Goal: Transaction & Acquisition: Purchase product/service

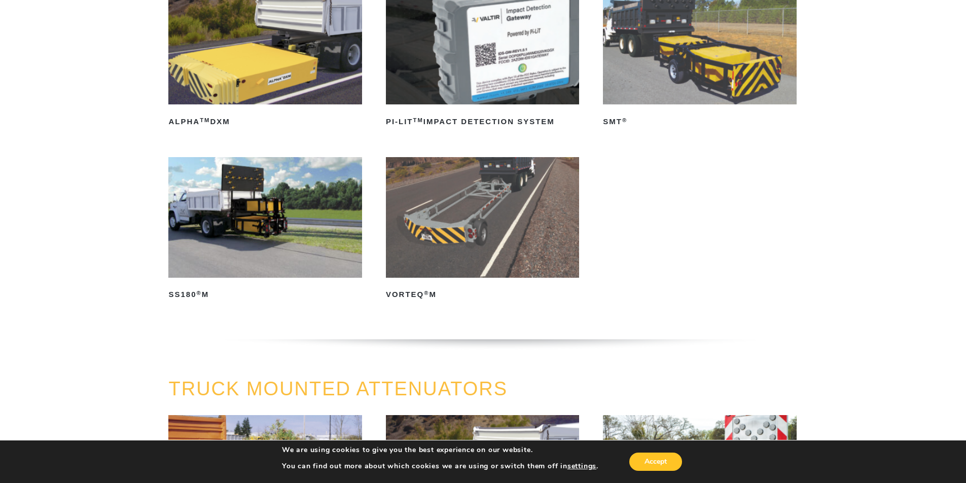
scroll to position [186, 0]
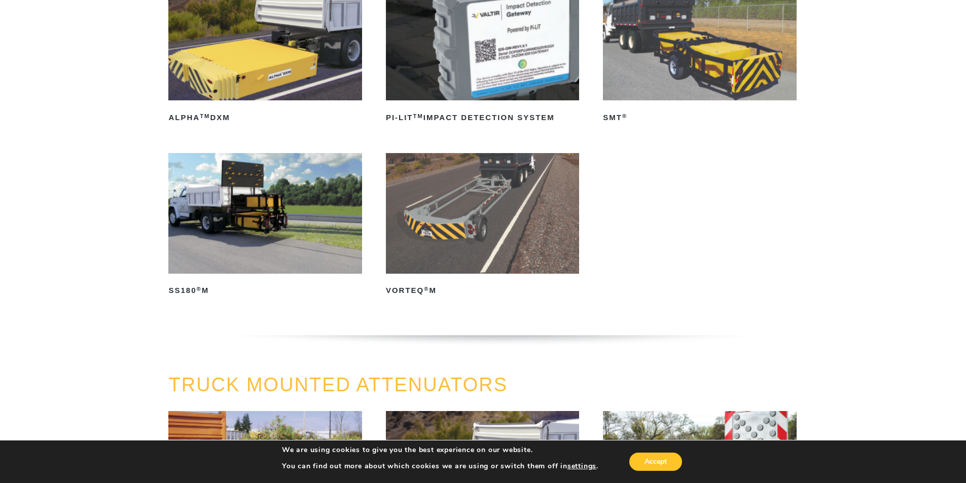
click at [458, 200] on img at bounding box center [482, 213] width 193 height 121
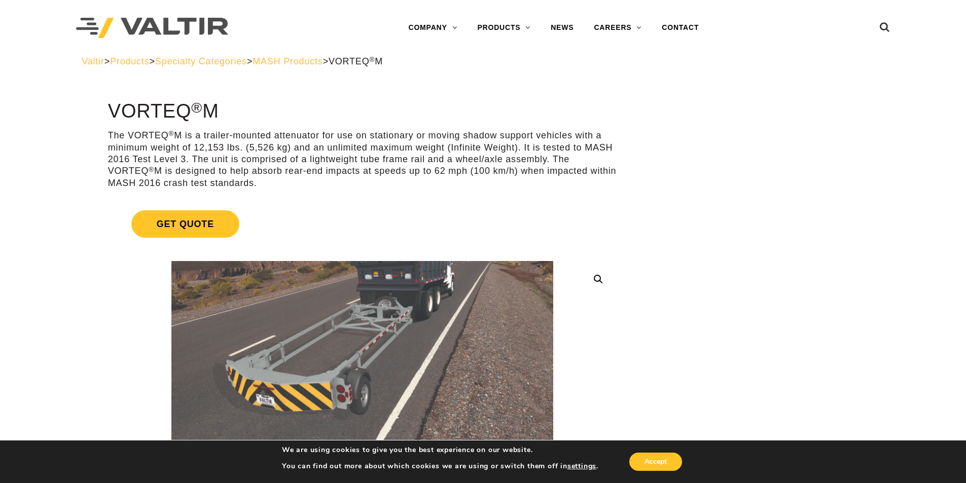
drag, startPoint x: 227, startPoint y: 115, endPoint x: 107, endPoint y: 113, distance: 119.7
copy h1 "VORTEQ ® M"
